Goal: Navigation & Orientation: Find specific page/section

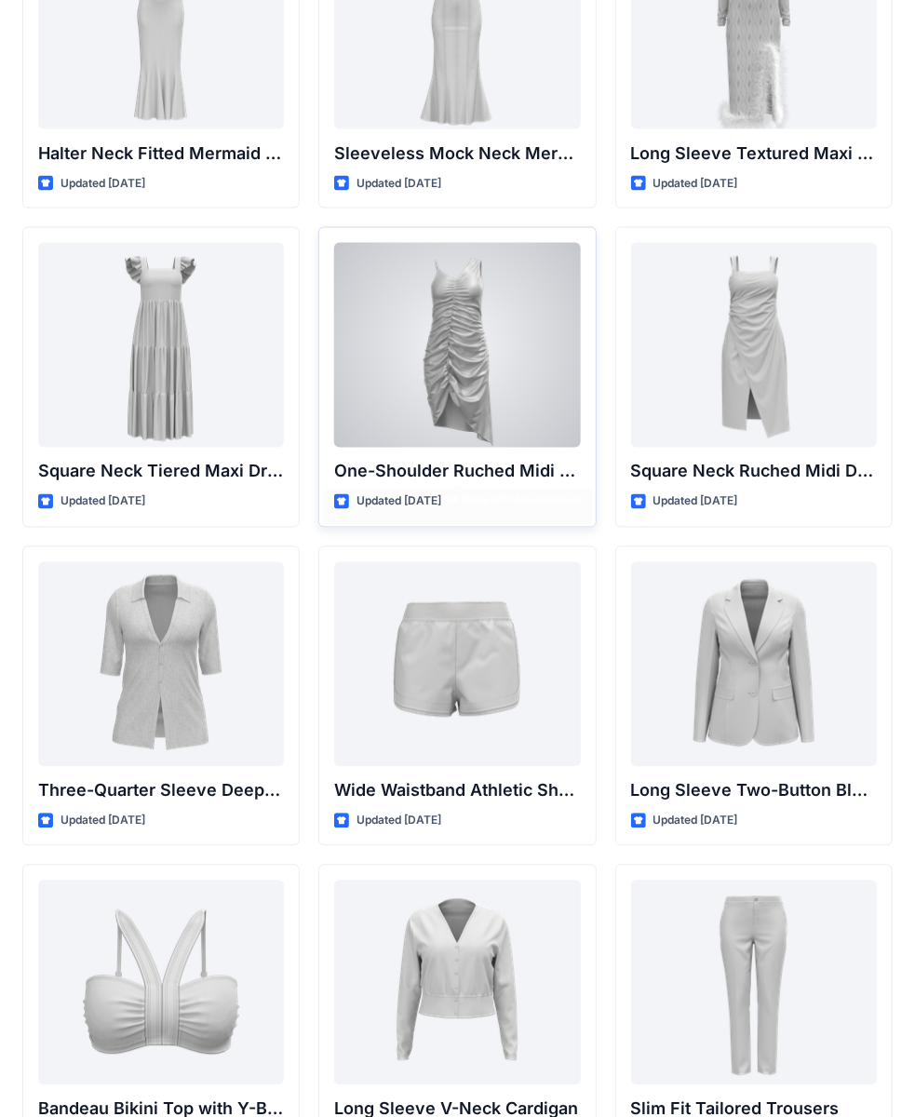
scroll to position [1210, 0]
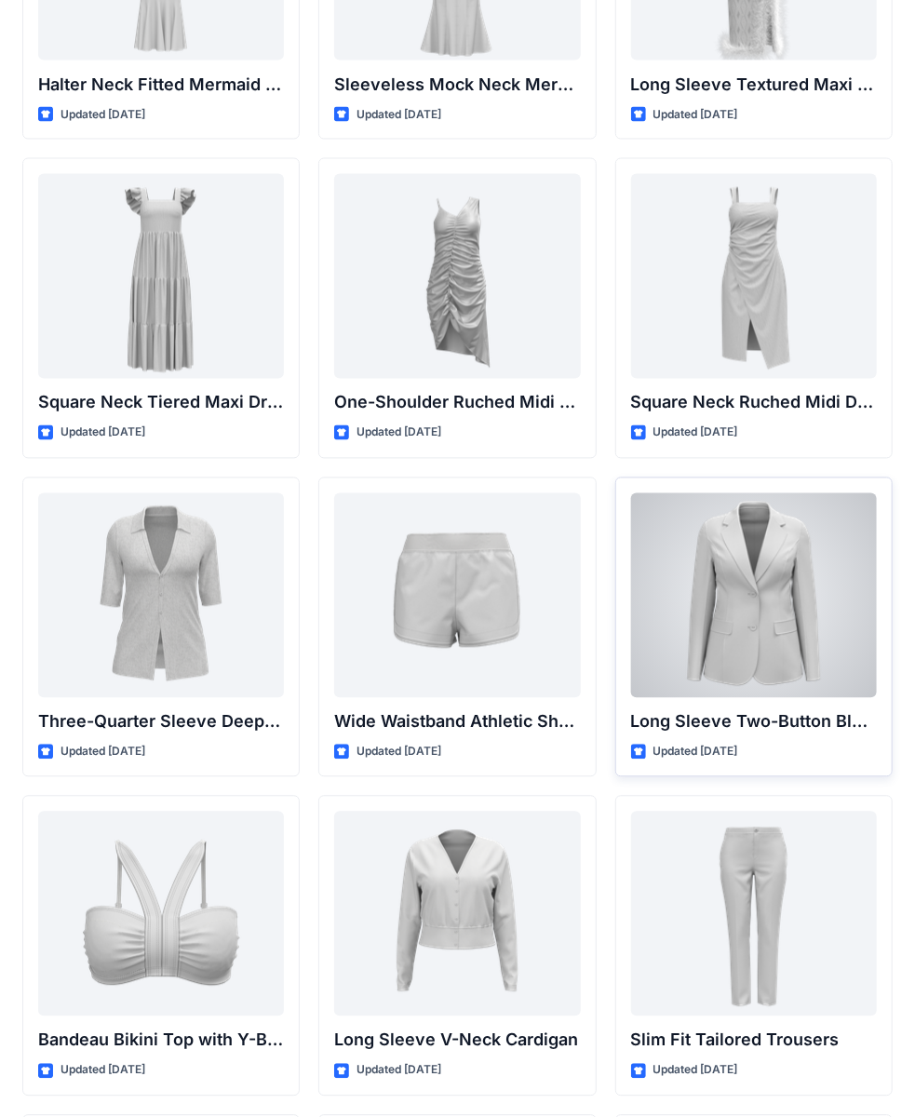
click at [740, 585] on div at bounding box center [754, 595] width 246 height 205
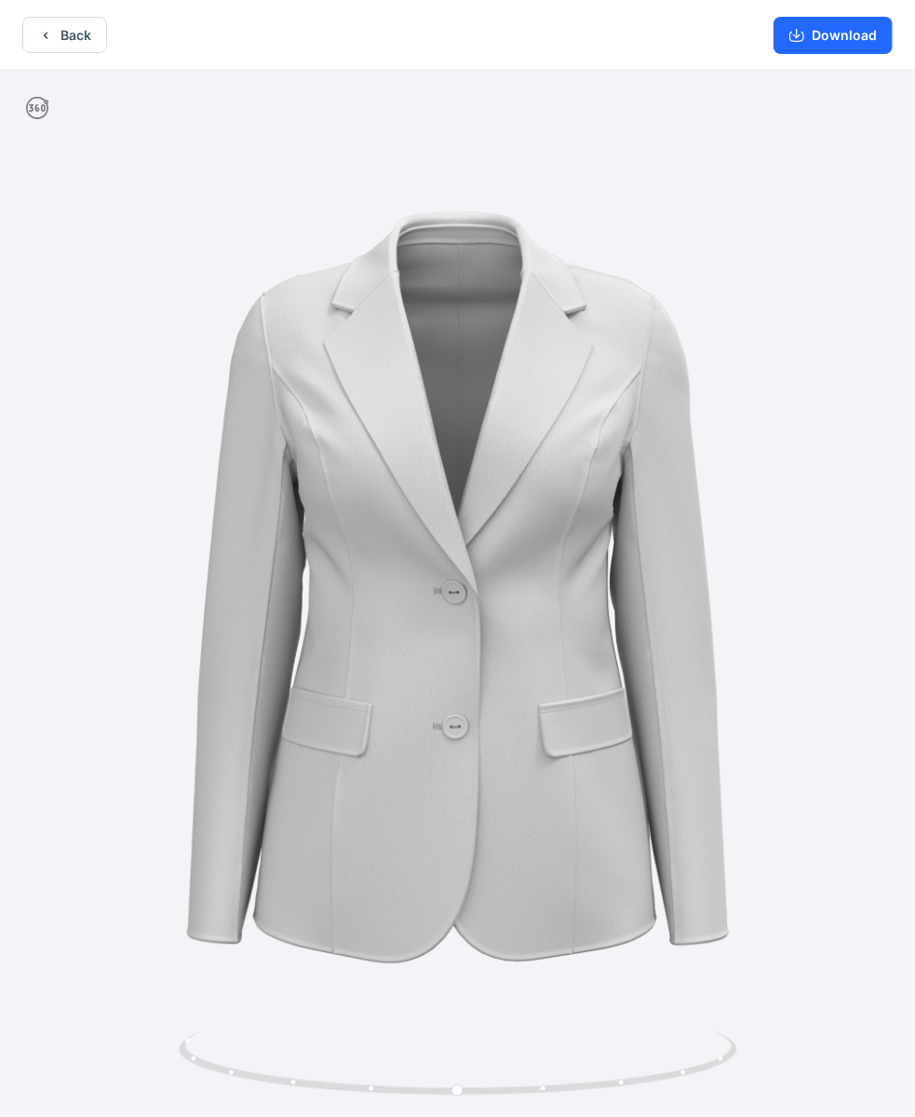
click at [35, 107] on icon at bounding box center [37, 108] width 22 height 22
click at [37, 101] on icon at bounding box center [37, 108] width 22 height 22
click at [58, 28] on button "Back" at bounding box center [64, 35] width 85 height 36
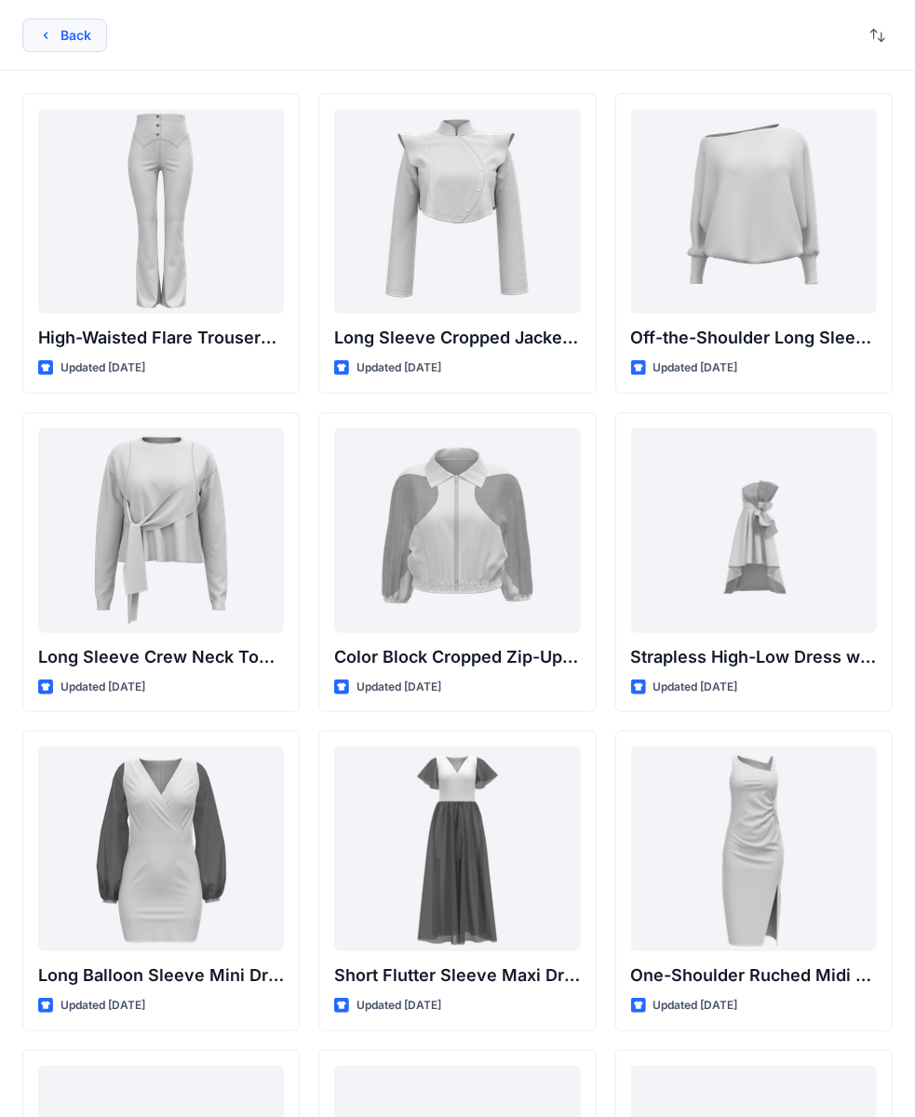
click at [70, 32] on button "Back" at bounding box center [64, 36] width 85 height 34
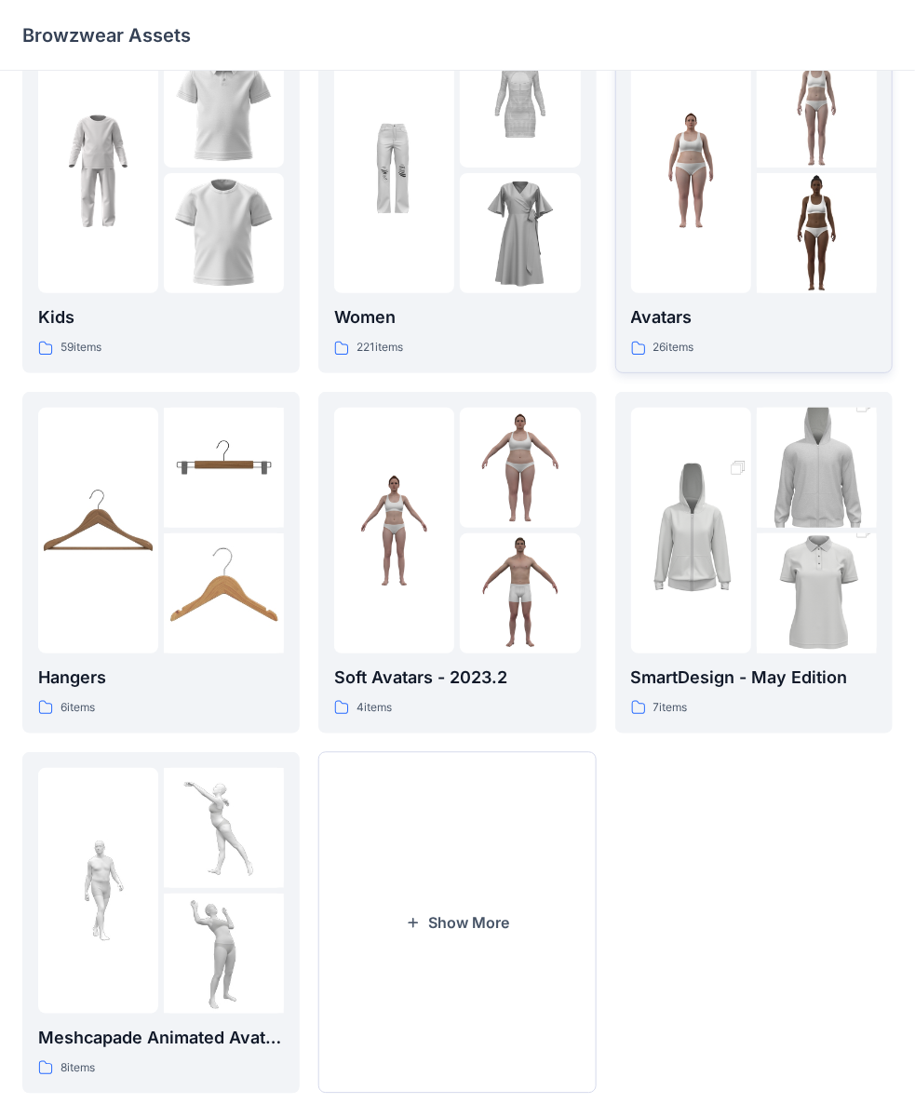
scroll to position [89, 0]
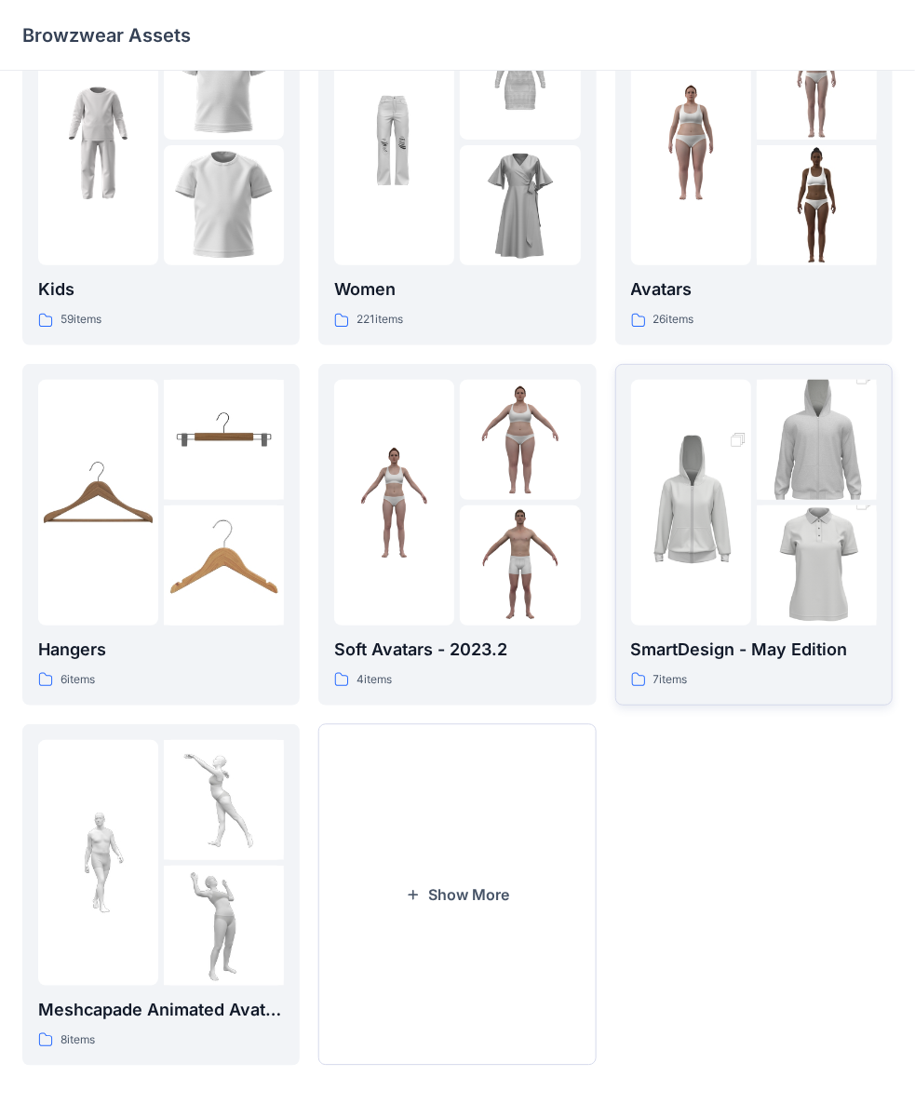
click at [765, 494] on img at bounding box center [817, 440] width 120 height 181
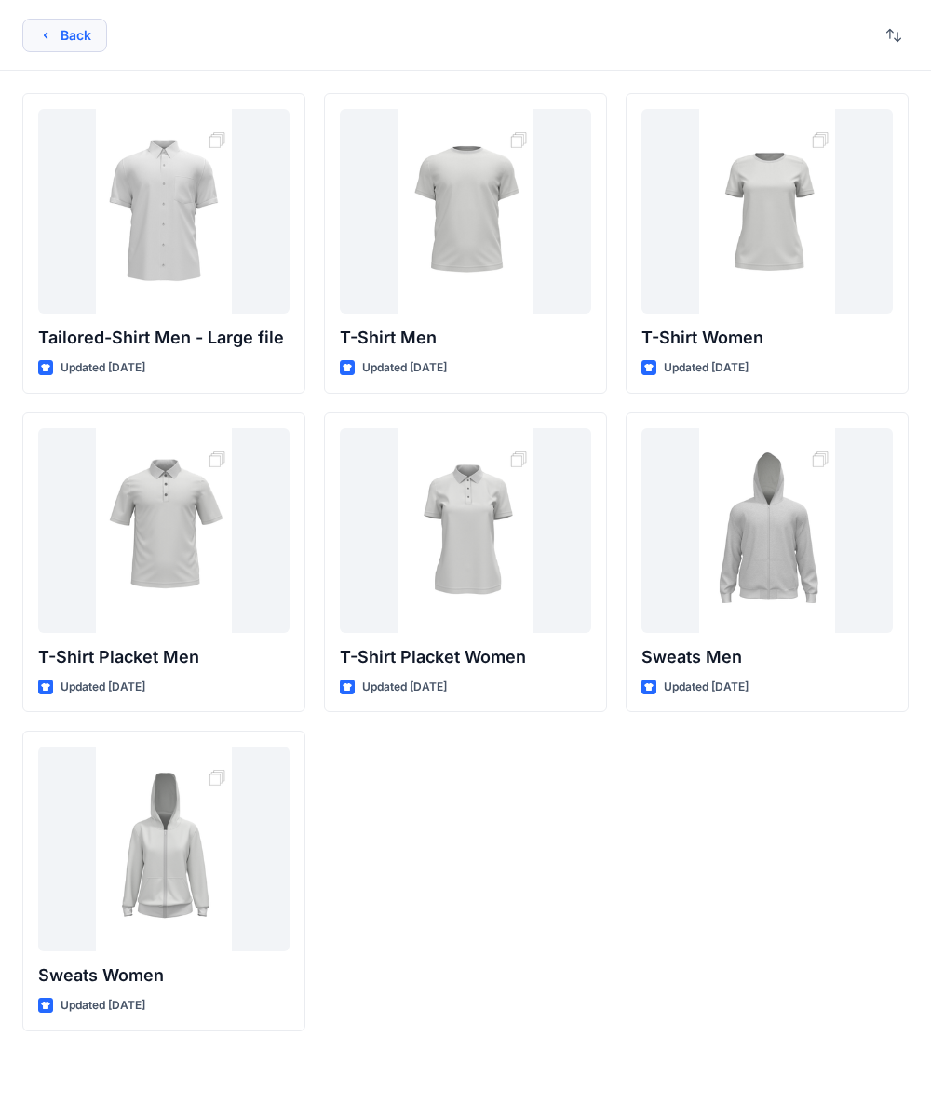
click at [56, 37] on button "Back" at bounding box center [64, 36] width 85 height 34
